Goal: Navigation & Orientation: Go to known website

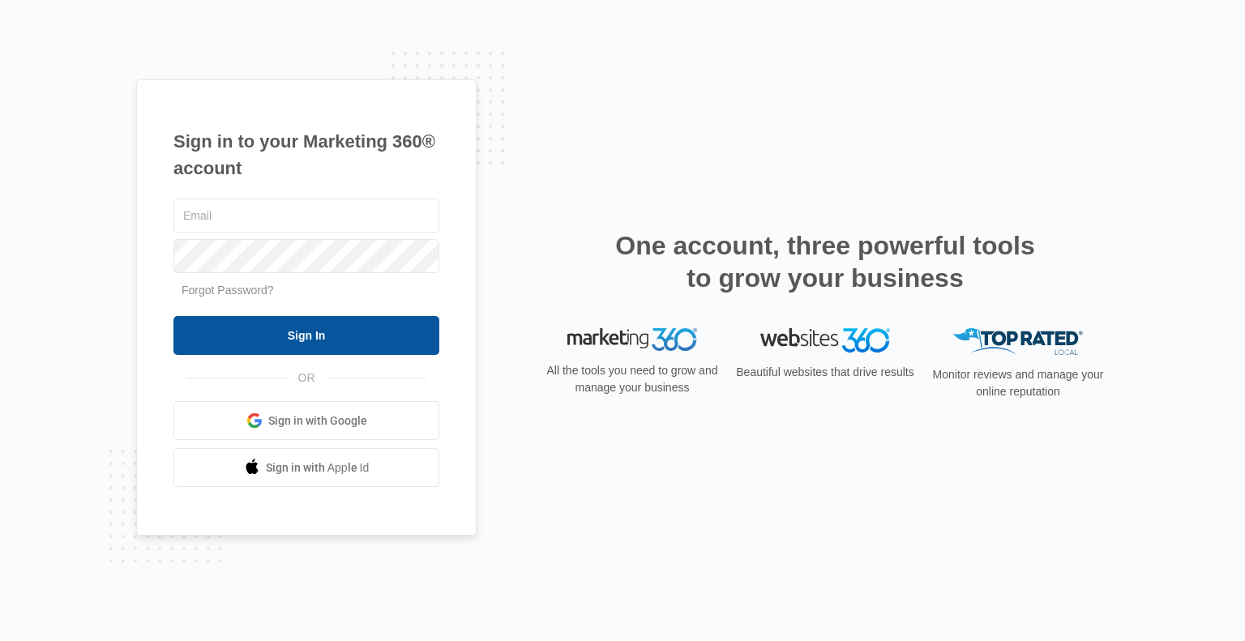
type input "kathleen@kkeeganrealty.com"
click at [294, 325] on input "Sign In" at bounding box center [307, 335] width 266 height 39
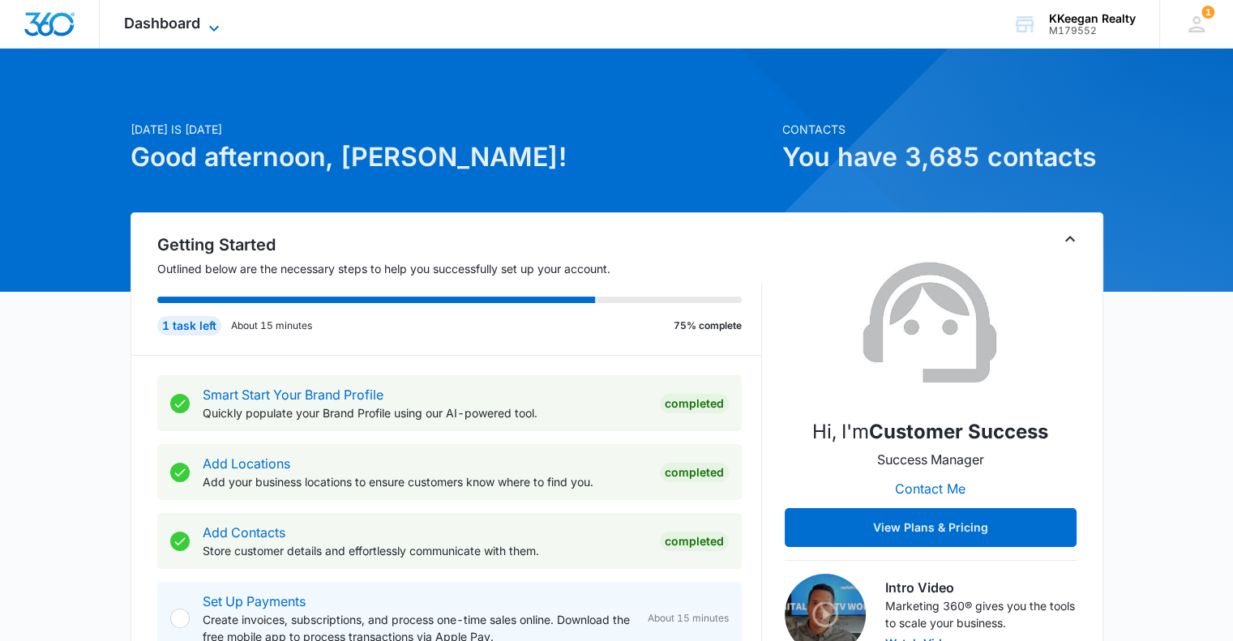
click at [149, 22] on span "Dashboard" at bounding box center [162, 23] width 76 height 17
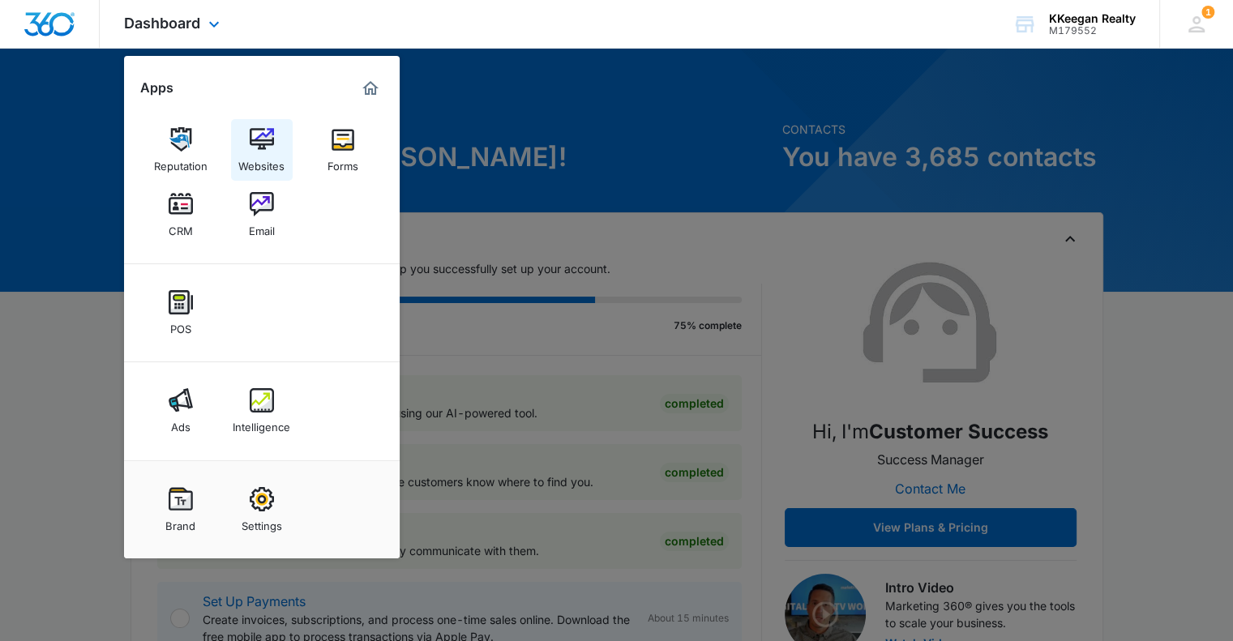
click at [256, 135] on img at bounding box center [262, 139] width 24 height 24
